Goal: Find specific page/section: Find specific page/section

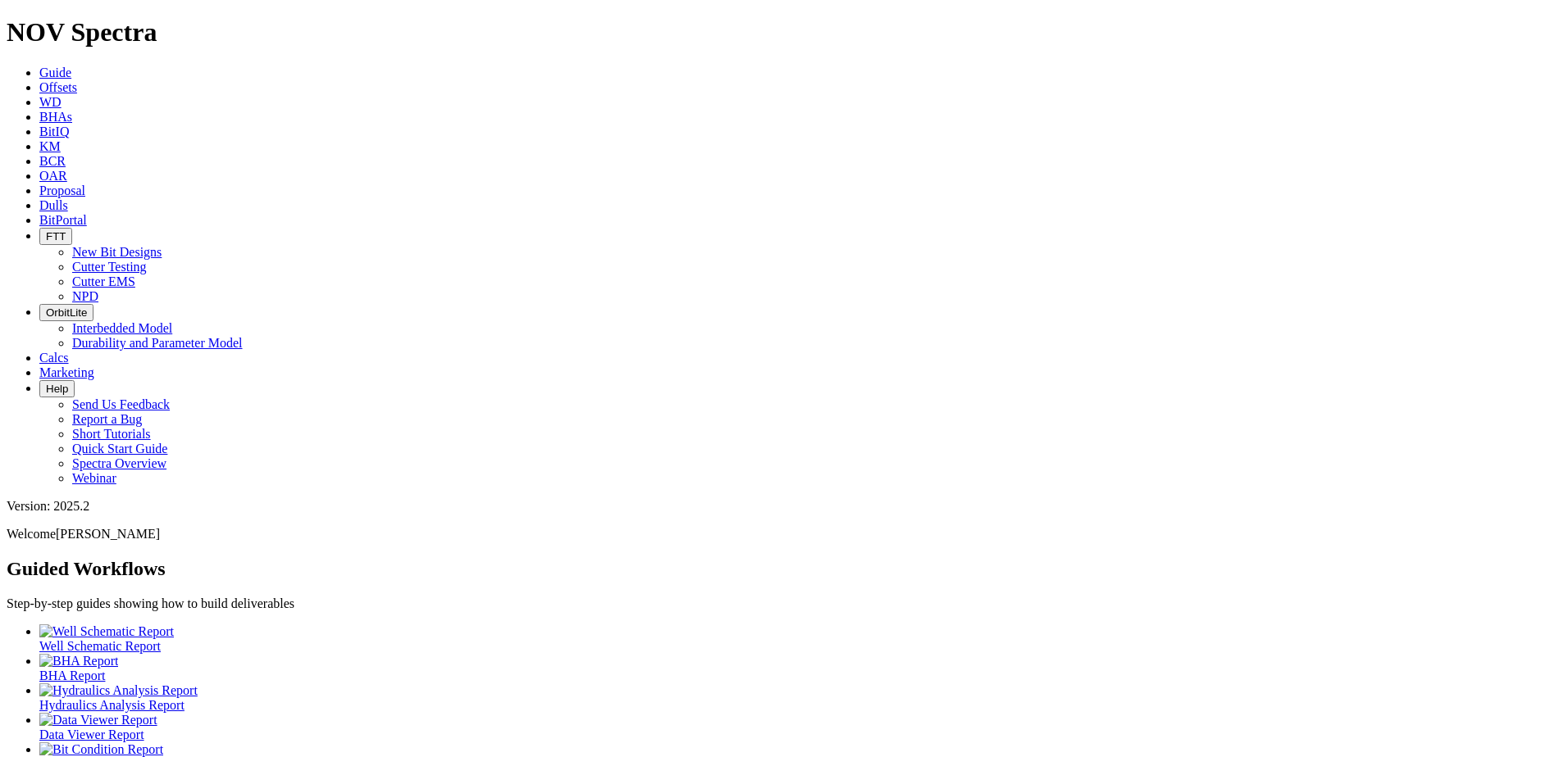
click at [65, 230] on span "FTT" at bounding box center [55, 236] width 20 height 12
click at [146, 260] on link "Cutter Testing" at bounding box center [109, 267] width 74 height 14
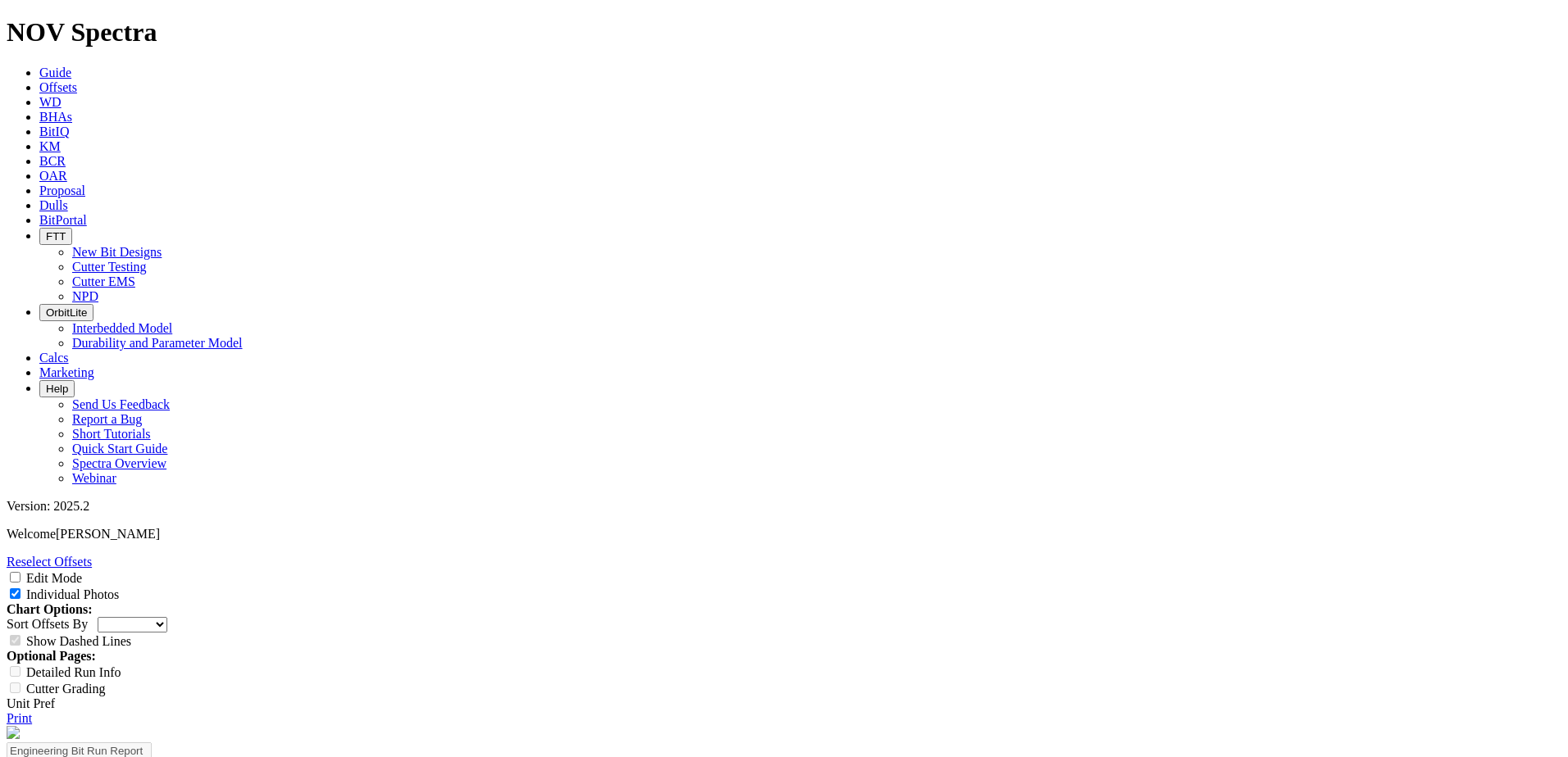
select select "Cutter"
select select "New Bit Design"
select select "Cutter"
